Goal: Task Accomplishment & Management: Manage account settings

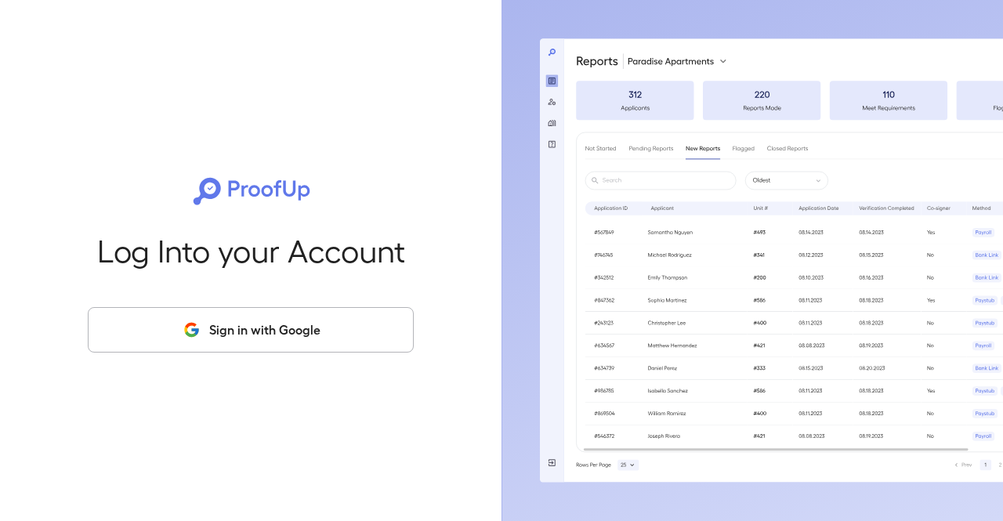
click at [290, 326] on button "Sign in with Google" at bounding box center [251, 329] width 326 height 45
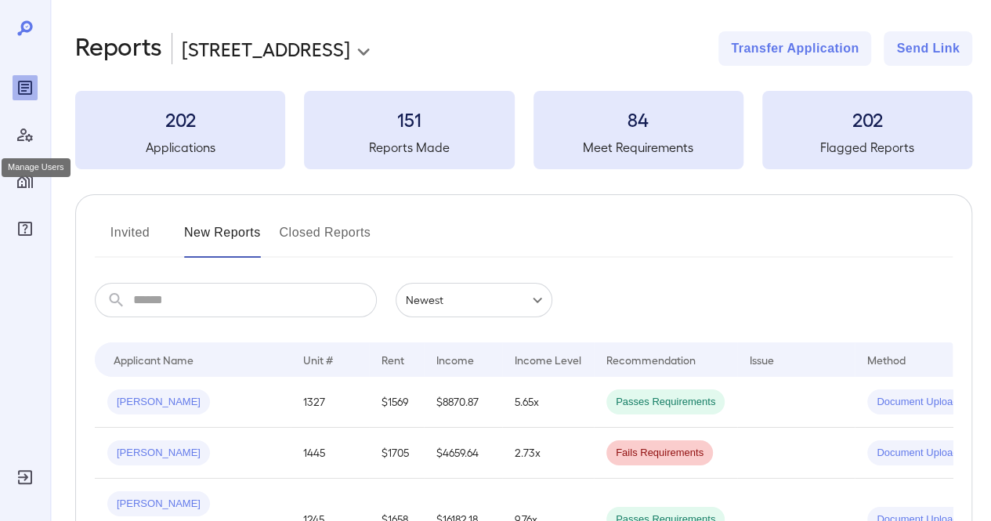
click at [33, 139] on icon "Manage Users" at bounding box center [25, 134] width 19 height 19
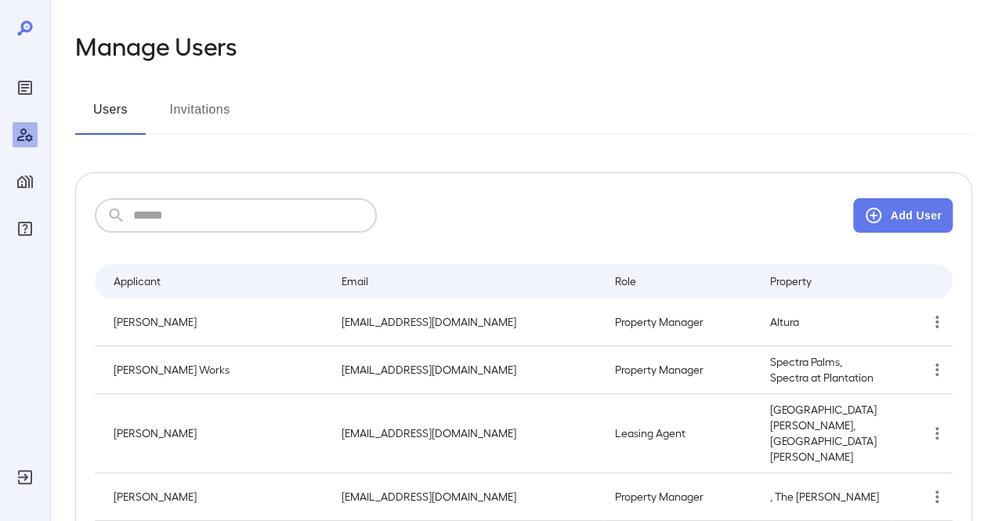
click at [281, 203] on input "text" at bounding box center [255, 215] width 244 height 34
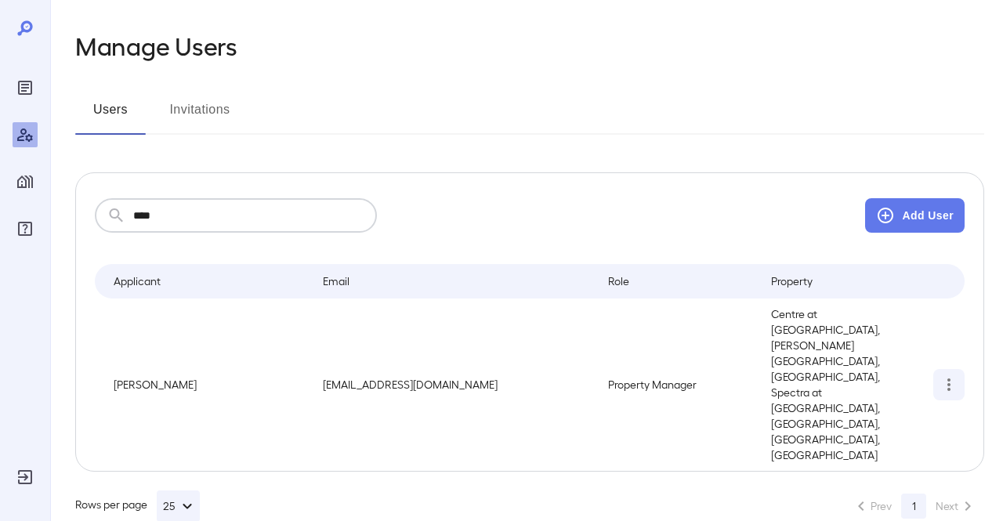
type input "****"
click at [956, 375] on icon "simple table" at bounding box center [948, 384] width 19 height 19
click at [896, 390] on p "Edit User" at bounding box center [897, 398] width 43 height 16
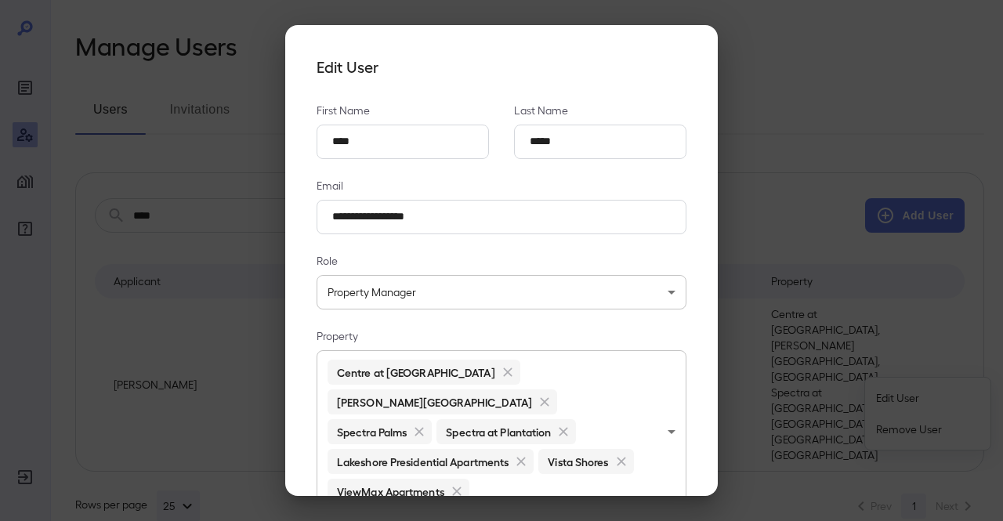
click at [527, 467] on body "**********" at bounding box center [501, 260] width 1003 height 521
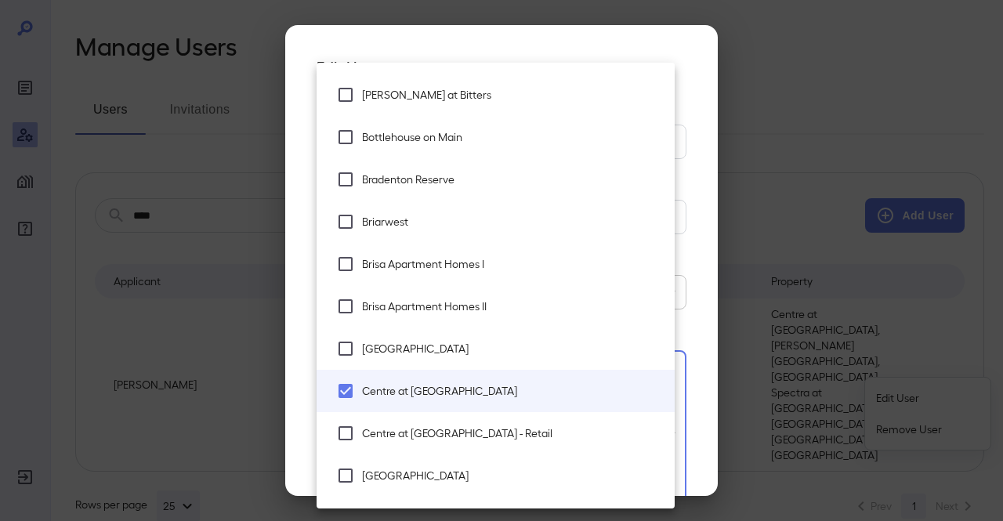
scroll to position [842, 0]
click at [476, 275] on li "Brisa Apartment Homes I" at bounding box center [496, 263] width 358 height 42
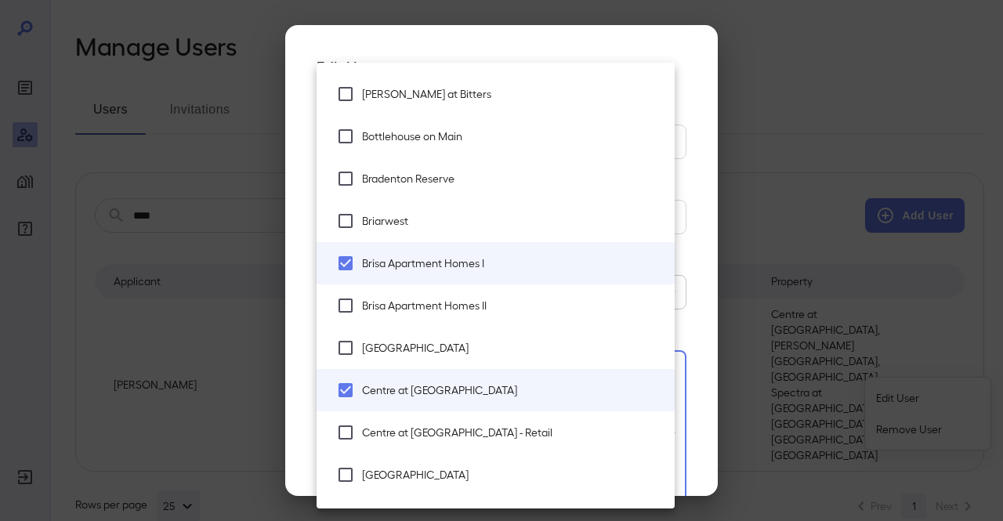
click at [464, 309] on span "Brisa Apartment Homes II" at bounding box center [512, 306] width 300 height 16
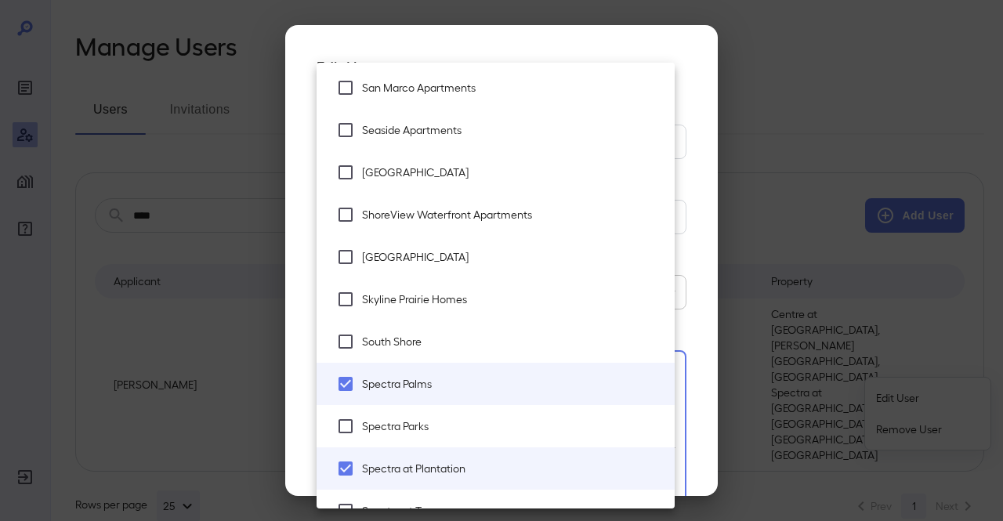
scroll to position [2570, 0]
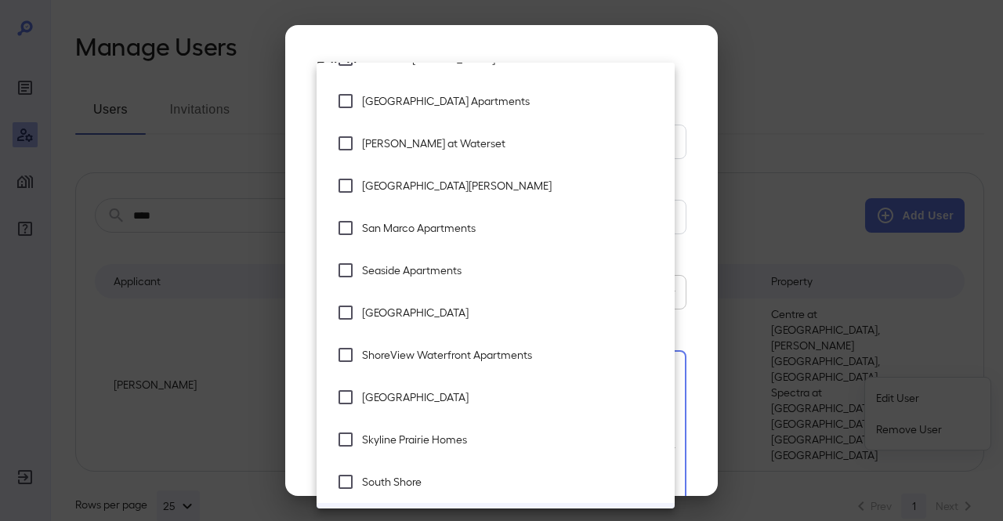
click at [411, 234] on span "San Marco Apartments" at bounding box center [512, 228] width 300 height 16
type input "**********"
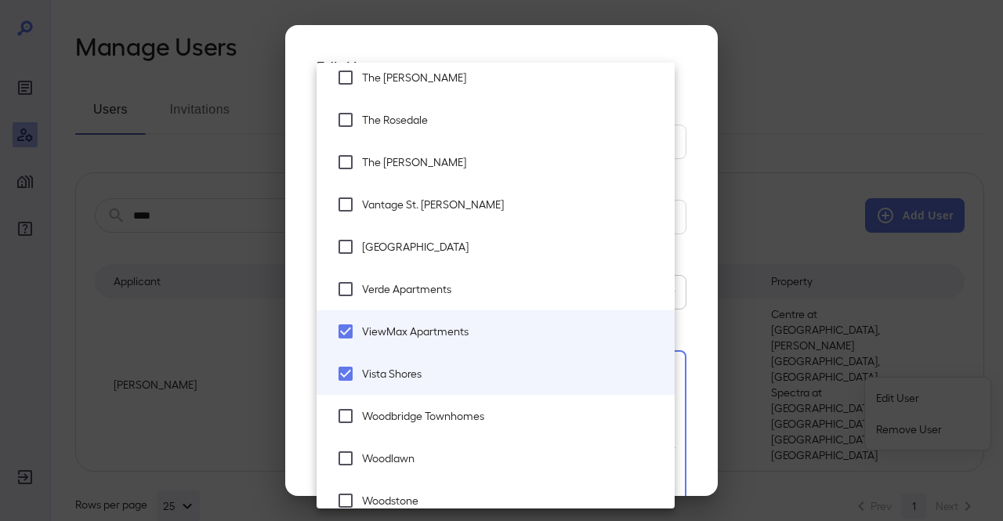
scroll to position [3567, 0]
click at [704, 414] on div at bounding box center [501, 260] width 1003 height 521
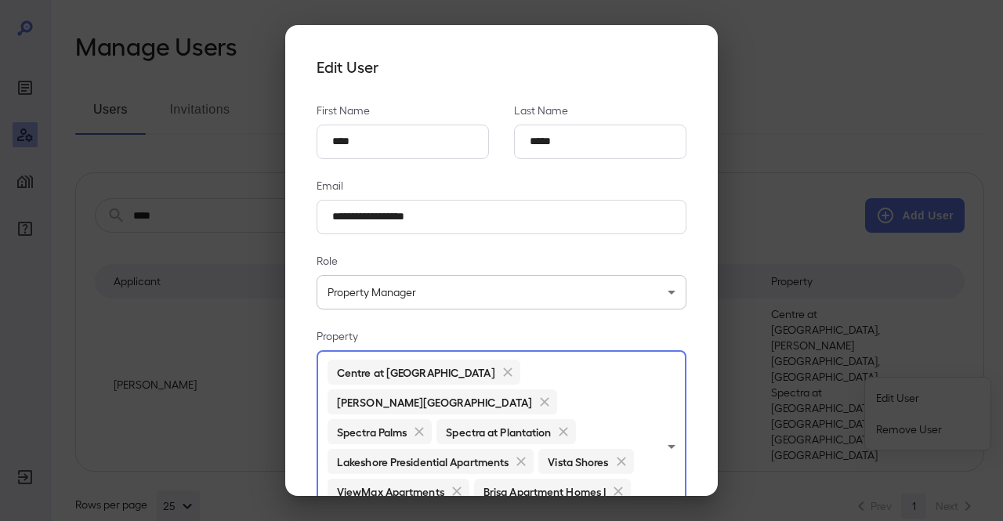
scroll to position [111, 0]
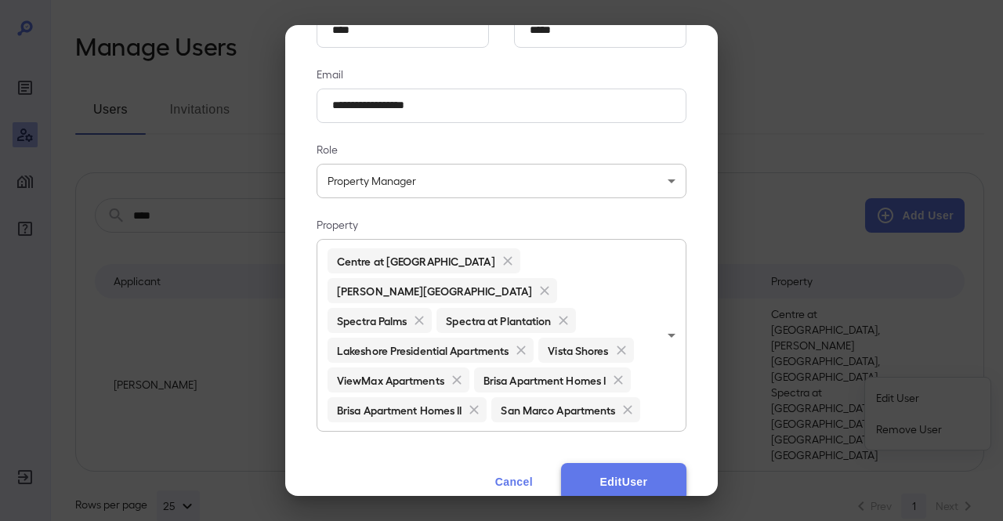
click at [626, 463] on button "Edit User" at bounding box center [623, 482] width 125 height 38
